Goal: Task Accomplishment & Management: Complete application form

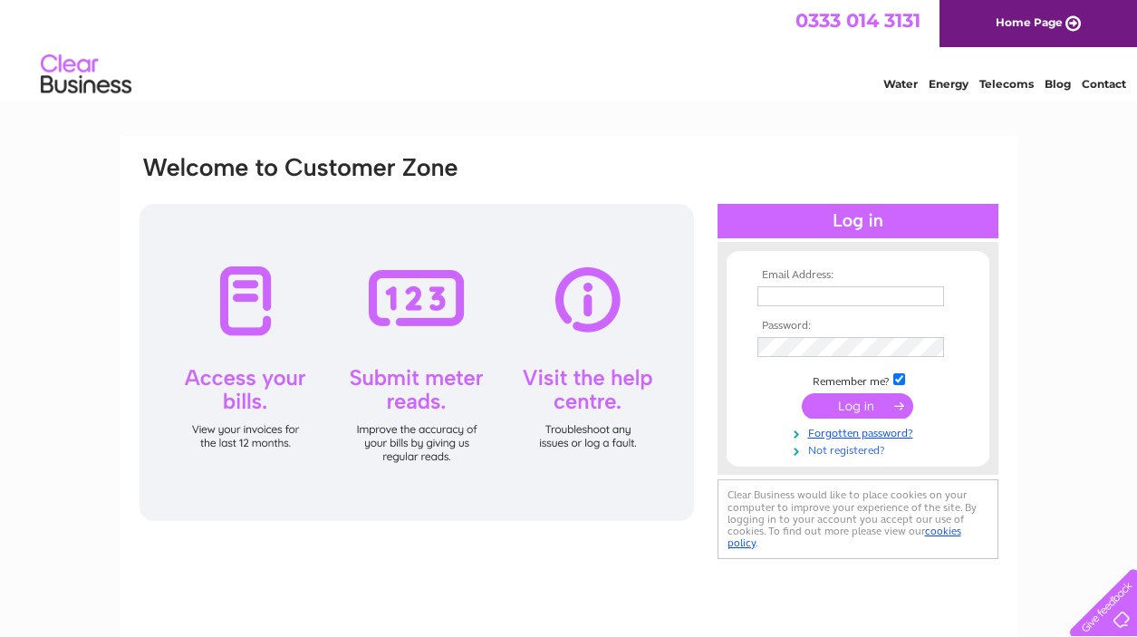
click at [835, 449] on link "Not registered?" at bounding box center [861, 448] width 206 height 17
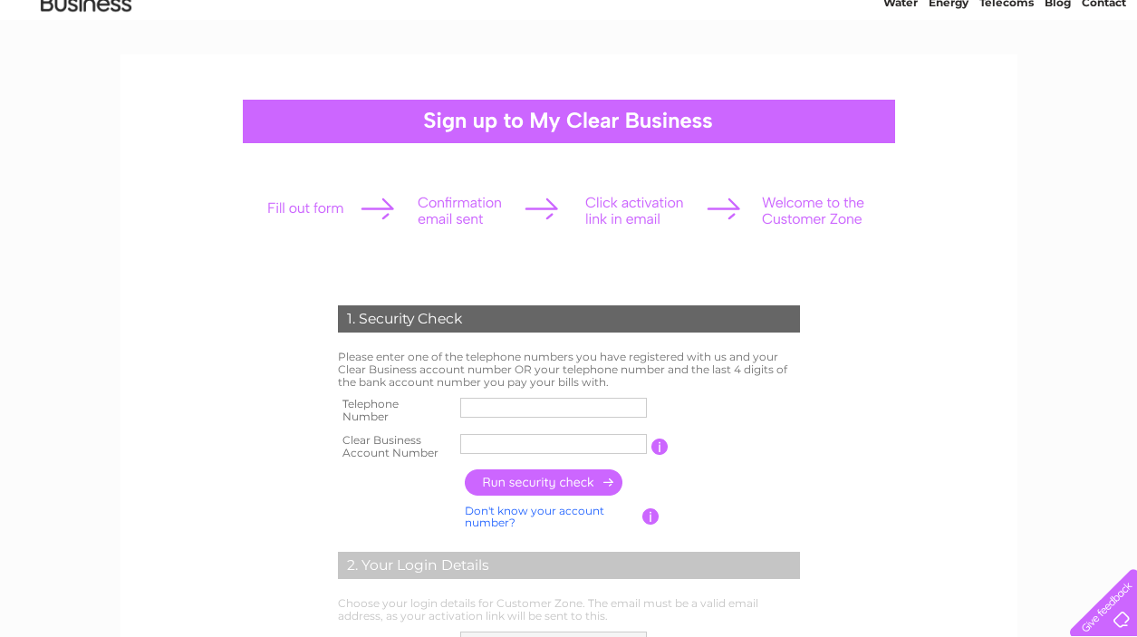
scroll to position [83, 0]
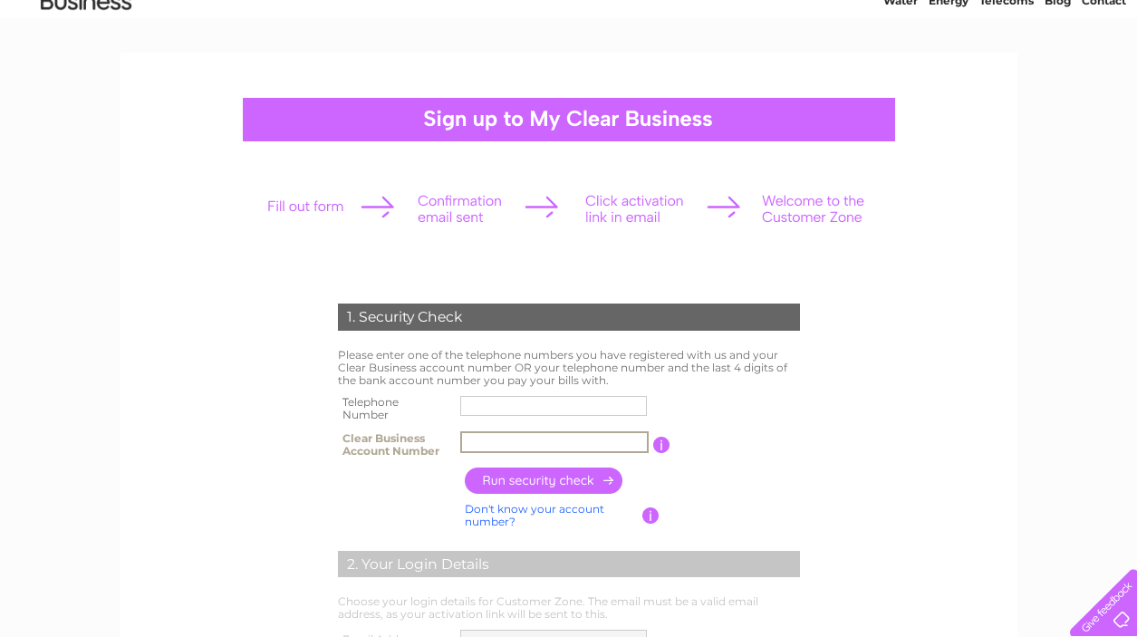
click at [518, 446] on input "text" at bounding box center [554, 442] width 188 height 22
